Goal: Find specific page/section: Find specific page/section

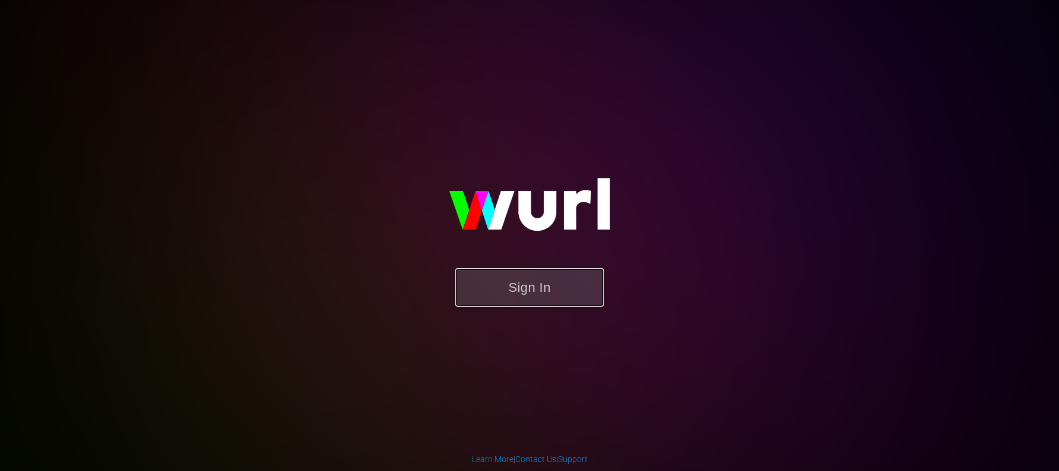
click at [557, 295] on button "Sign In" at bounding box center [529, 287] width 148 height 39
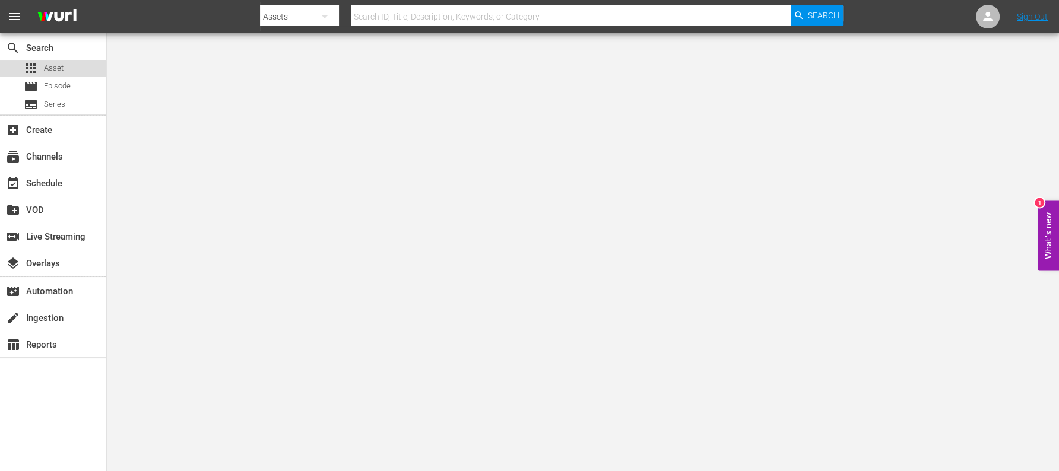
click at [55, 70] on span "Asset" at bounding box center [54, 68] width 20 height 12
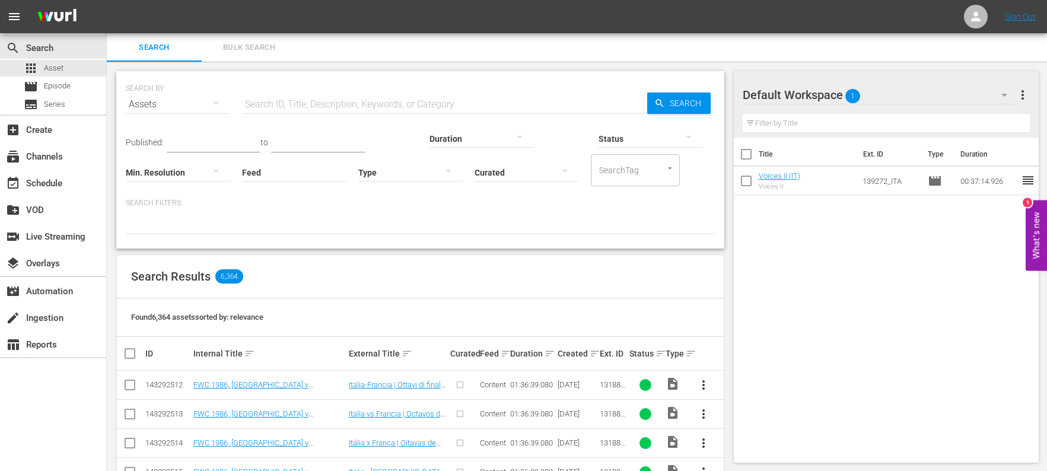
click at [296, 99] on input "text" at bounding box center [444, 104] width 405 height 28
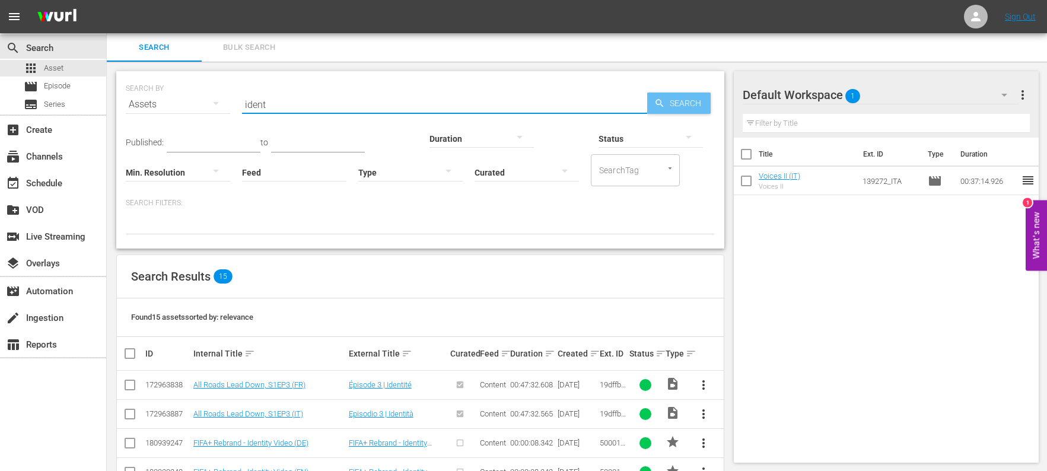
type input "ident"
click at [671, 104] on span "Search" at bounding box center [688, 103] width 46 height 21
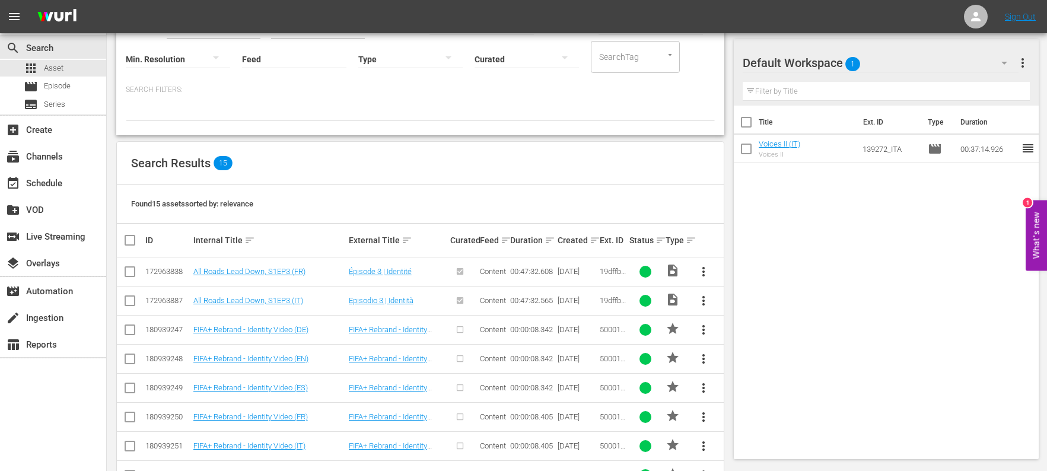
scroll to position [123, 0]
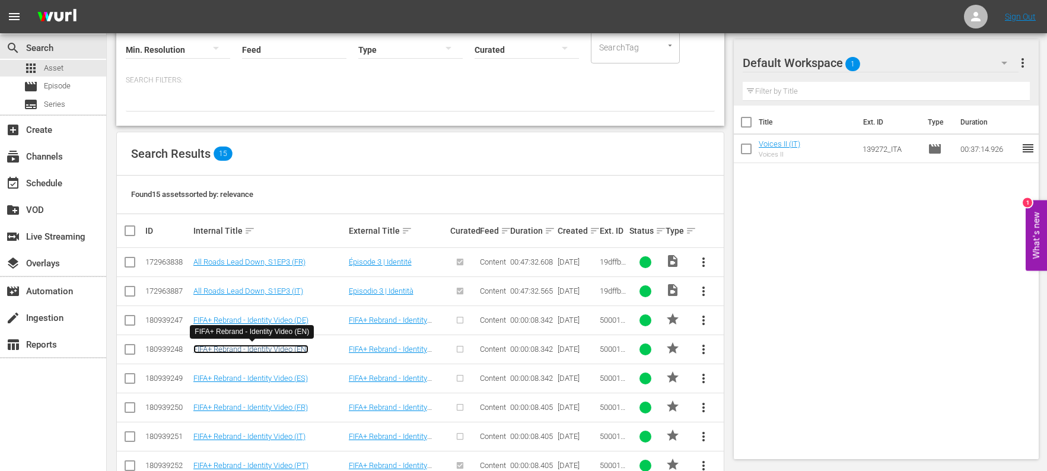
click at [262, 347] on link "FIFA+ Rebrand - Identity Video (EN)" at bounding box center [250, 349] width 115 height 9
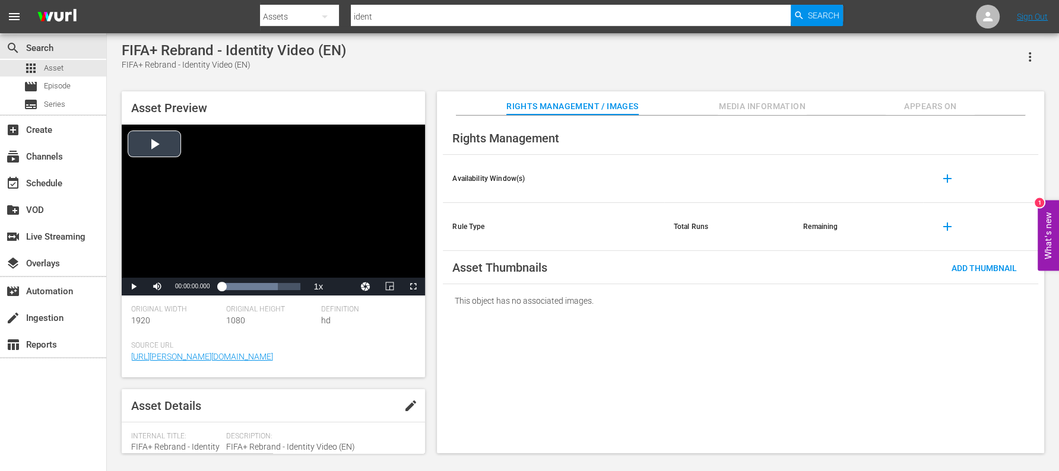
click at [157, 144] on div "Video Player" at bounding box center [273, 201] width 303 height 153
